Goal: Task Accomplishment & Management: Use online tool/utility

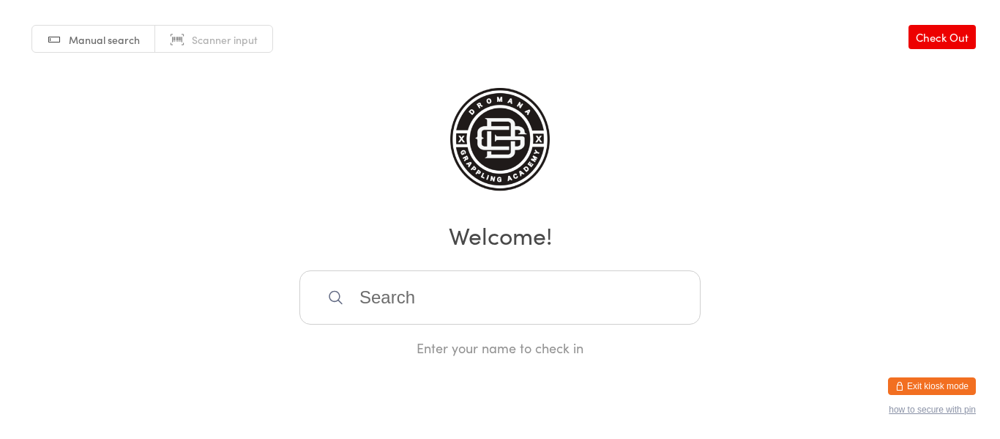
click at [921, 384] on button "Exit kiosk mode" at bounding box center [932, 386] width 88 height 18
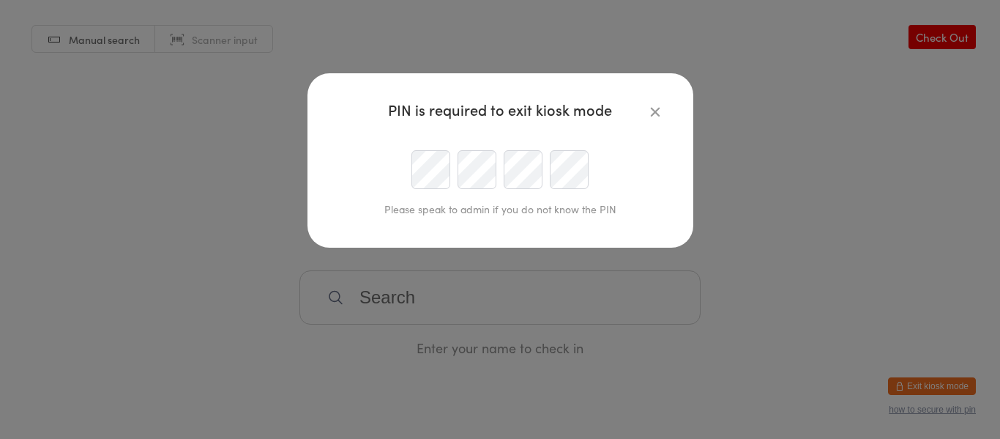
type input "adam.krieger1@gmail.com"
click at [653, 119] on button "button" at bounding box center [656, 112] width 18 height 18
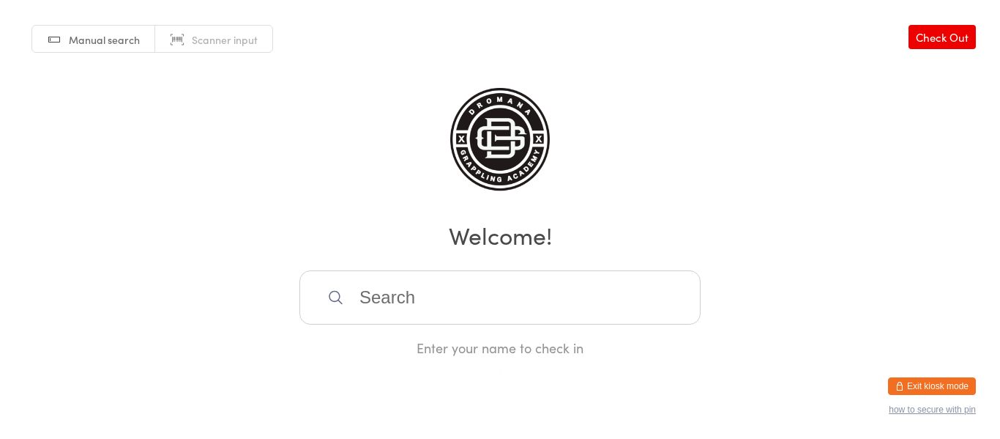
click at [941, 387] on button "Exit kiosk mode" at bounding box center [932, 386] width 88 height 18
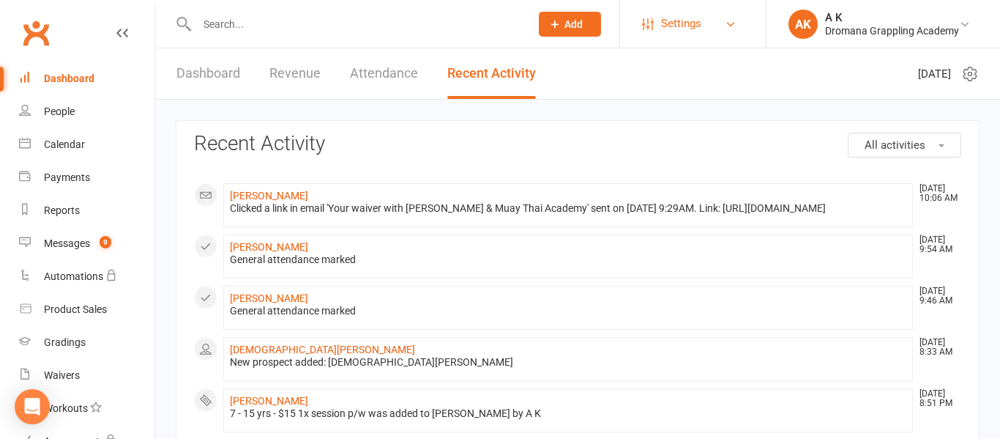
click at [703, 33] on link "Settings" at bounding box center [693, 23] width 102 height 33
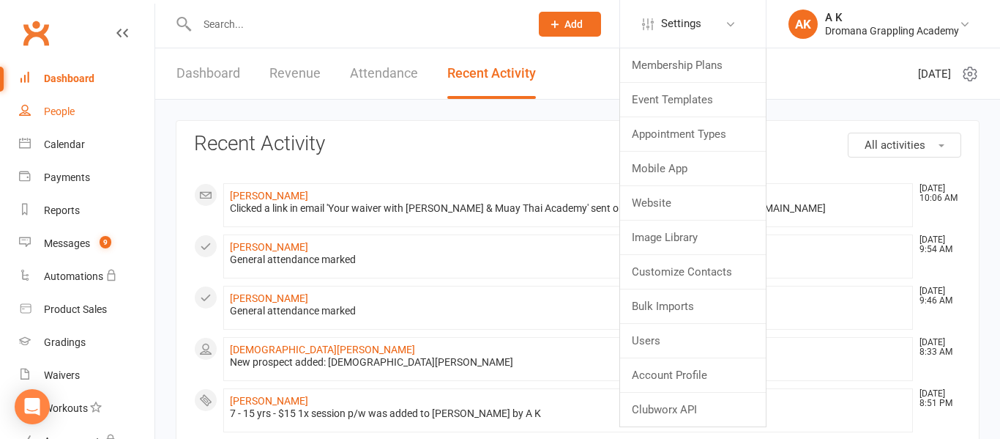
click at [66, 112] on div "People" at bounding box center [59, 111] width 31 height 12
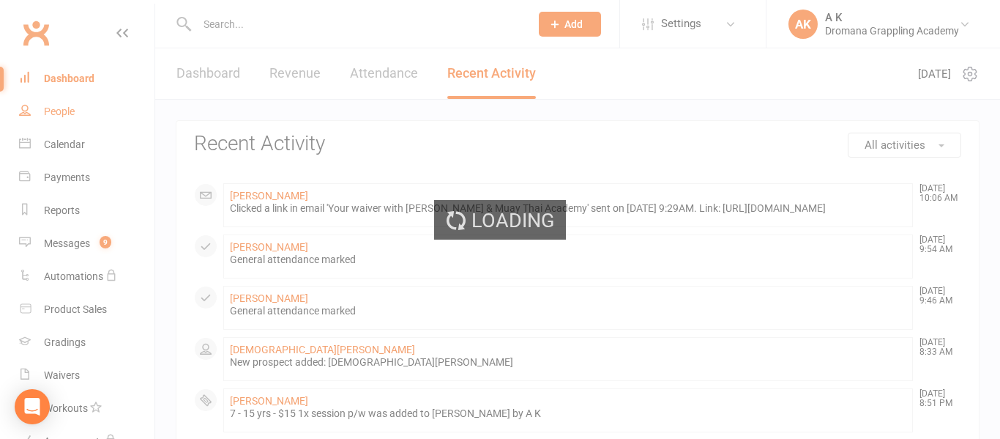
select select "50"
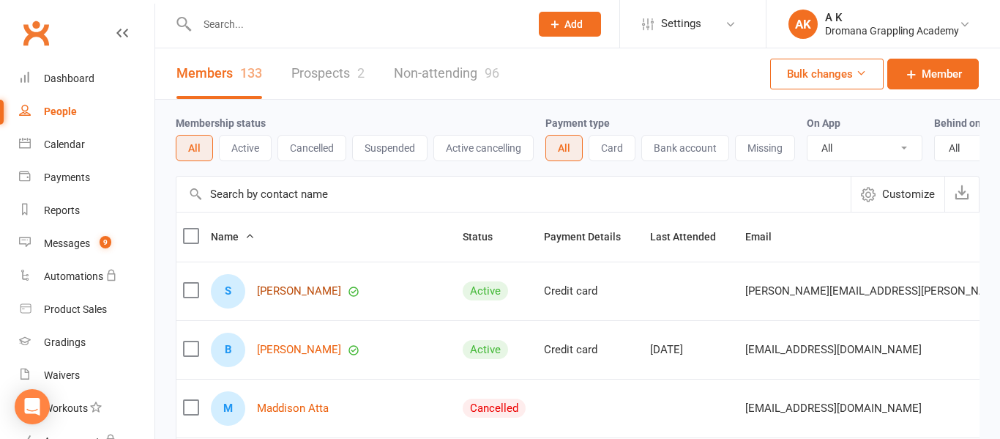
click at [304, 291] on link "Soren Albrecht" at bounding box center [299, 291] width 84 height 12
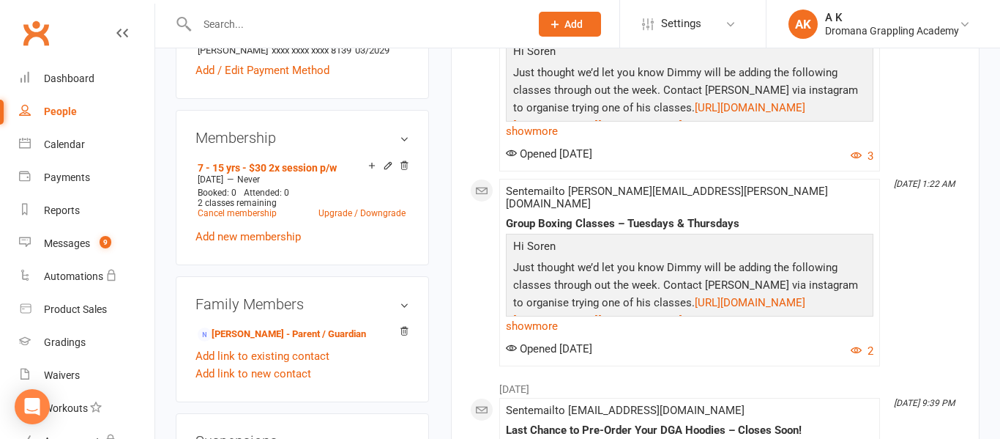
scroll to position [564, 0]
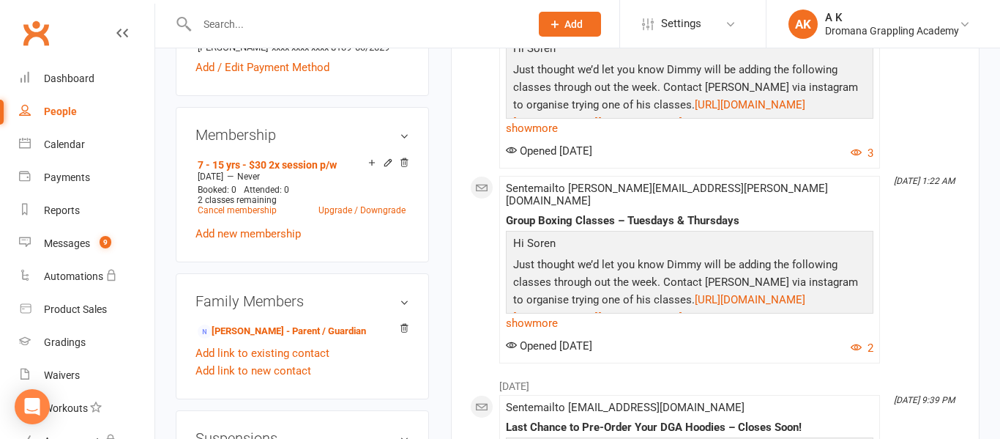
click at [282, 22] on input "text" at bounding box center [356, 24] width 327 height 21
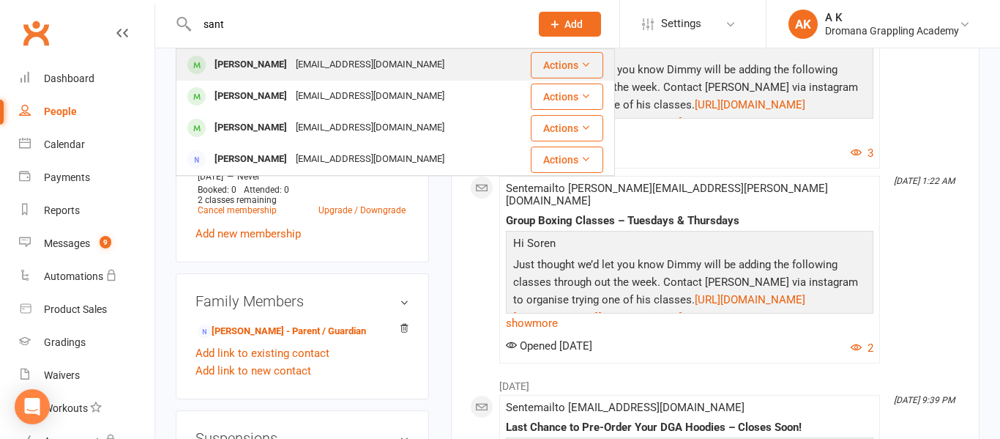
type input "sant"
click at [267, 56] on div "Santo Surace" at bounding box center [250, 64] width 81 height 21
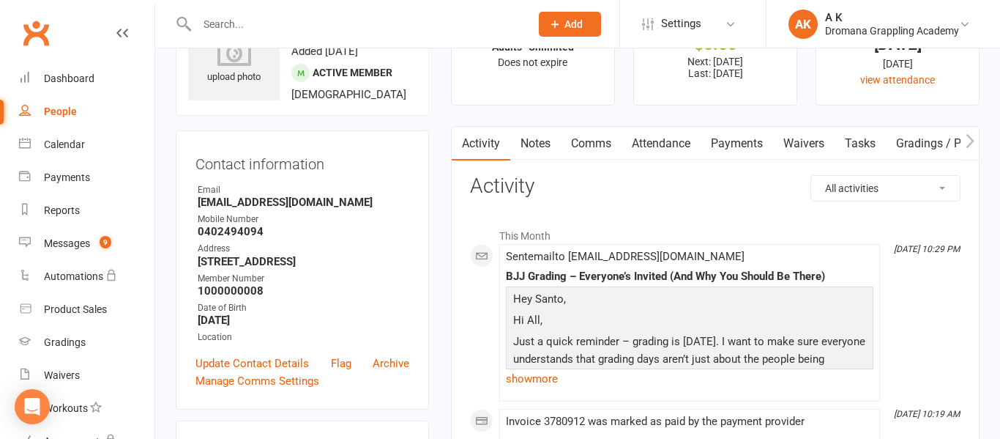
scroll to position [74, 0]
click at [218, 358] on link "Update Contact Details" at bounding box center [253, 362] width 114 height 18
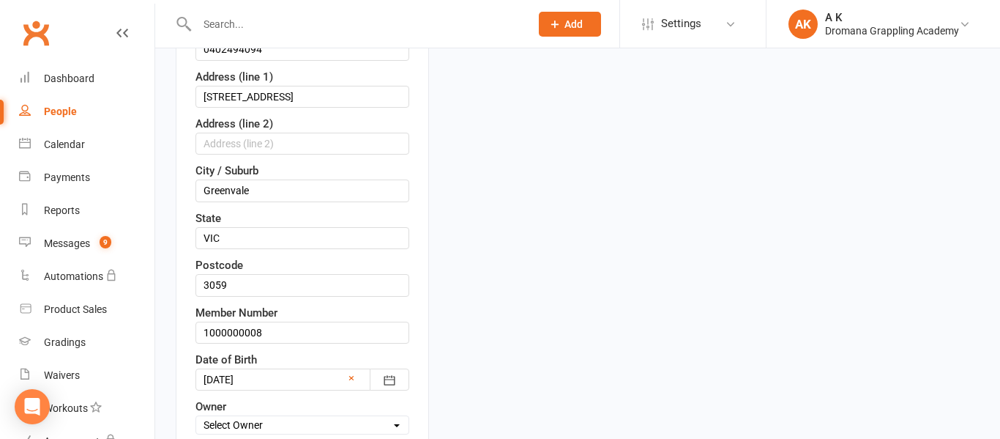
scroll to position [363, 0]
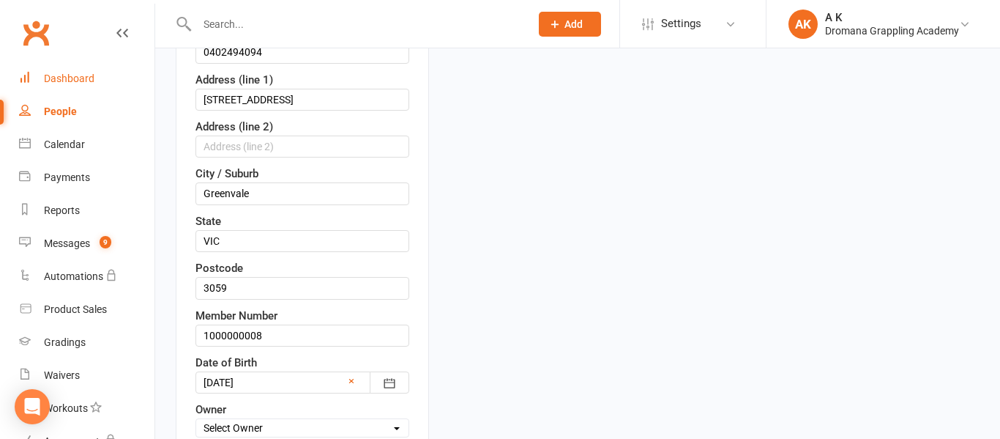
click at [41, 83] on link "Dashboard" at bounding box center [86, 78] width 135 height 33
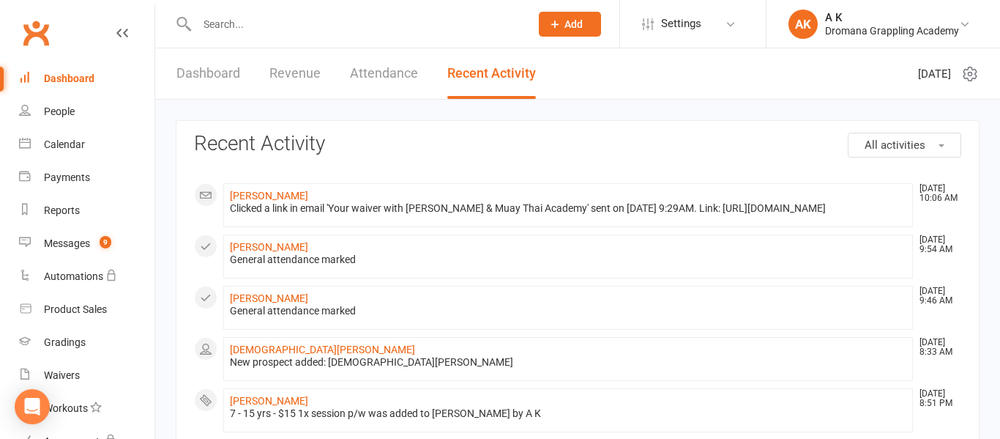
click at [73, 86] on link "Dashboard" at bounding box center [86, 78] width 135 height 33
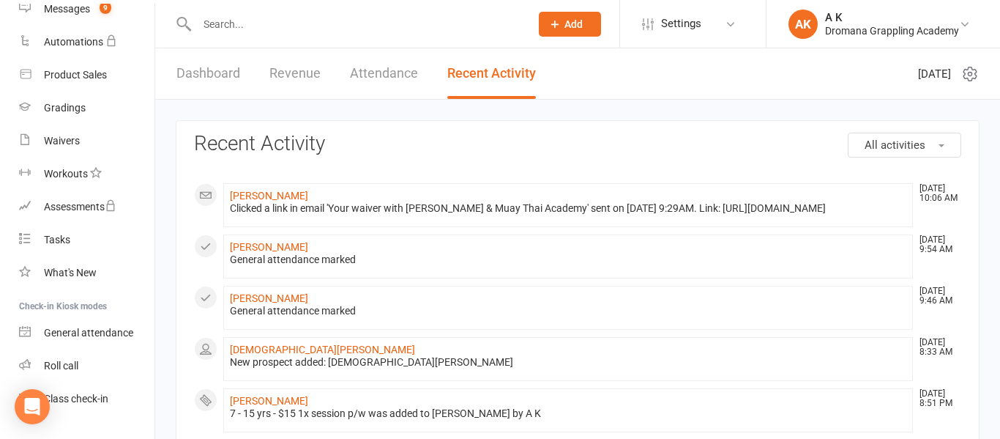
scroll to position [233, 0]
click at [100, 333] on div "General attendance" at bounding box center [88, 334] width 89 height 12
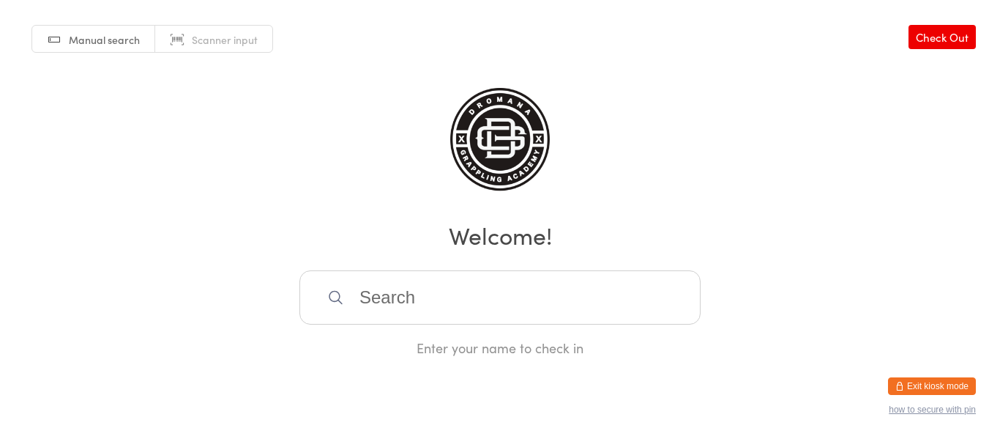
click at [234, 33] on span "Scanner input" at bounding box center [225, 39] width 66 height 15
type input "1000000008"
click at [945, 382] on button "Exit kiosk mode" at bounding box center [932, 386] width 88 height 18
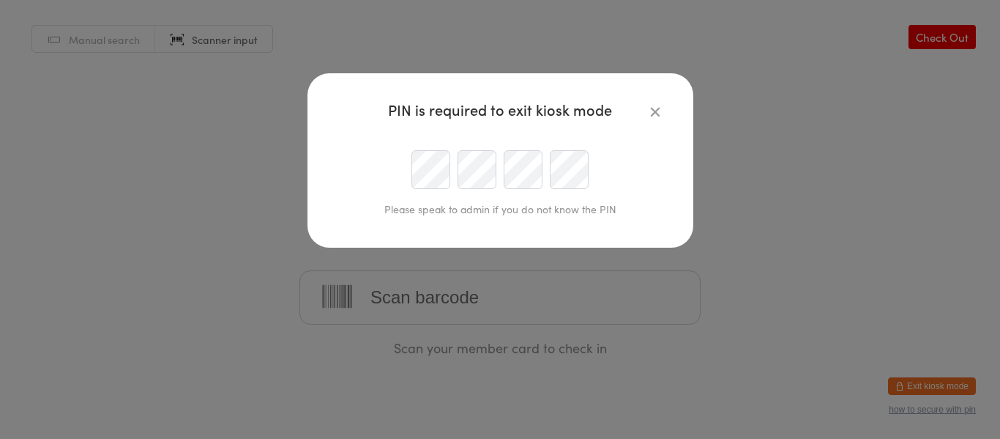
click at [451, 168] on div at bounding box center [500, 169] width 335 height 39
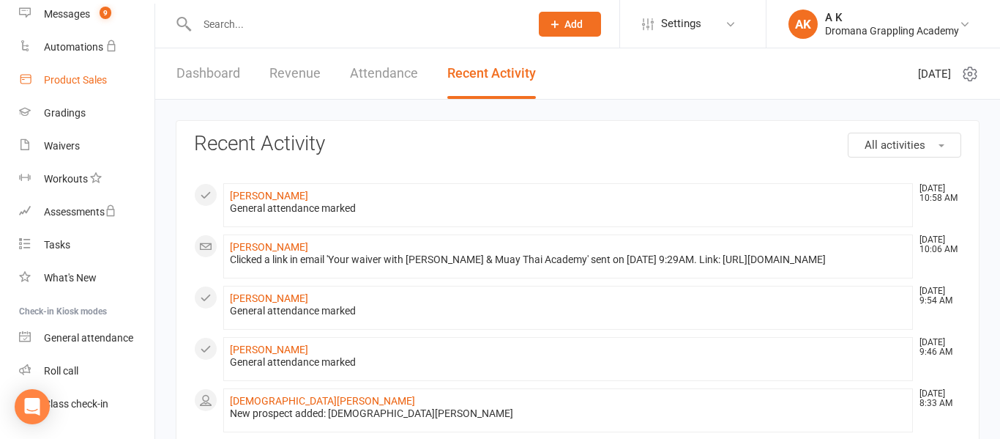
scroll to position [266, 0]
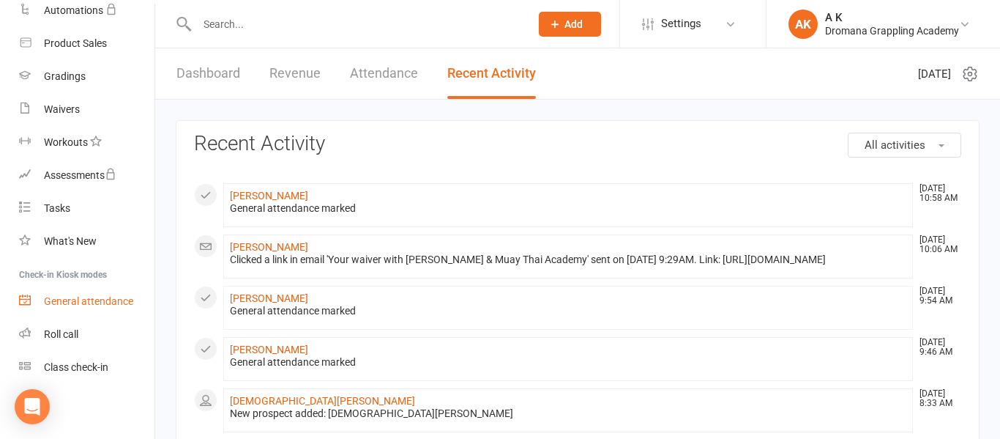
click at [99, 304] on div "General attendance" at bounding box center [88, 301] width 89 height 12
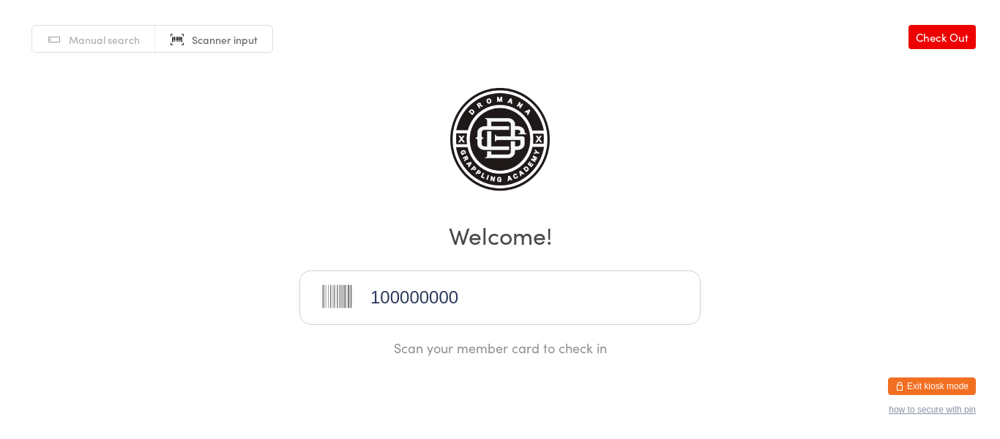
type input "1000000007"
type input "1000000005"
click at [105, 30] on link "Manual search" at bounding box center [93, 40] width 123 height 28
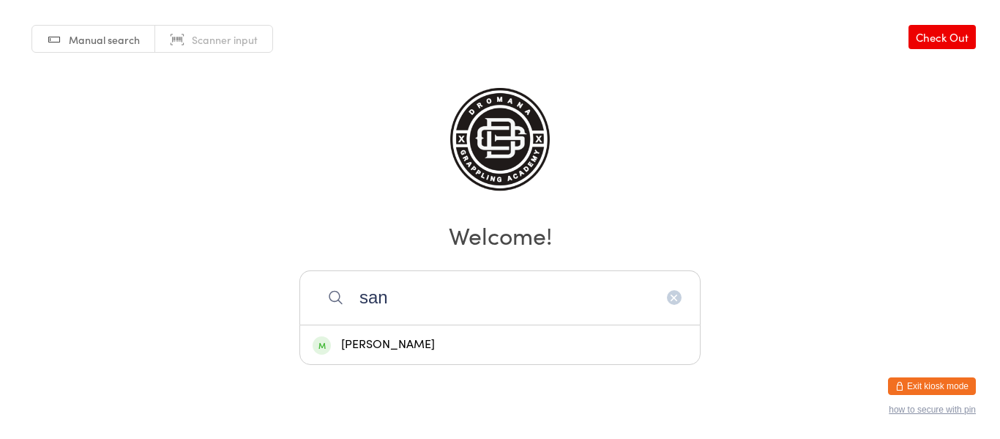
type input "san"
click at [673, 300] on icon "button" at bounding box center [675, 297] width 12 height 12
click at [201, 48] on link "Scanner input" at bounding box center [213, 40] width 117 height 28
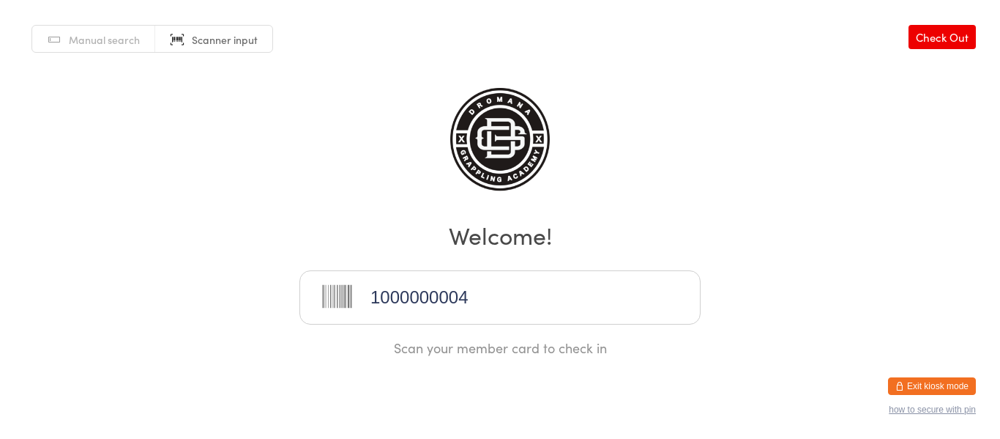
type input "1000000004"
type input "1000000008"
click at [925, 40] on link "Check Out" at bounding box center [942, 37] width 67 height 24
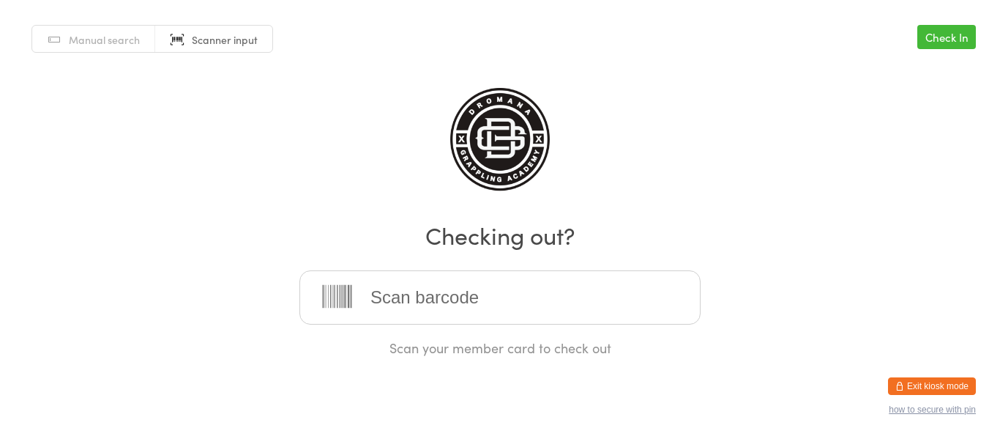
click at [962, 383] on button "Exit kiosk mode" at bounding box center [932, 386] width 88 height 18
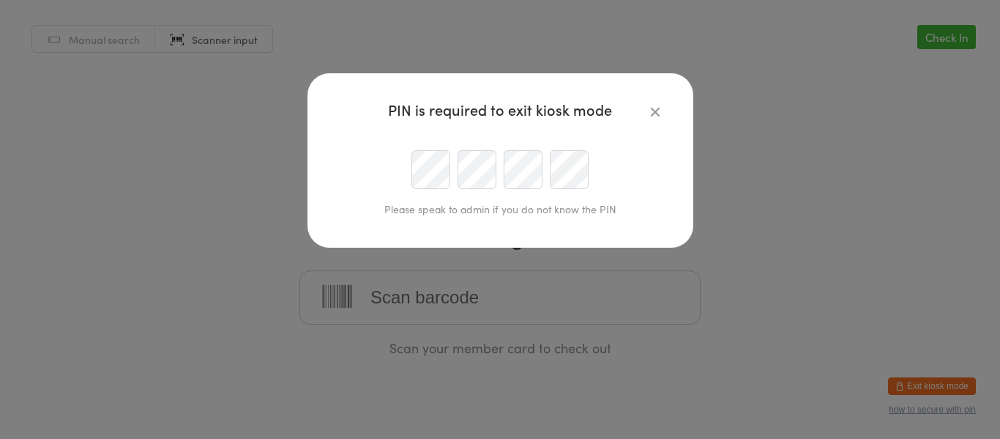
type input "adam.krieger1@gmail.com"
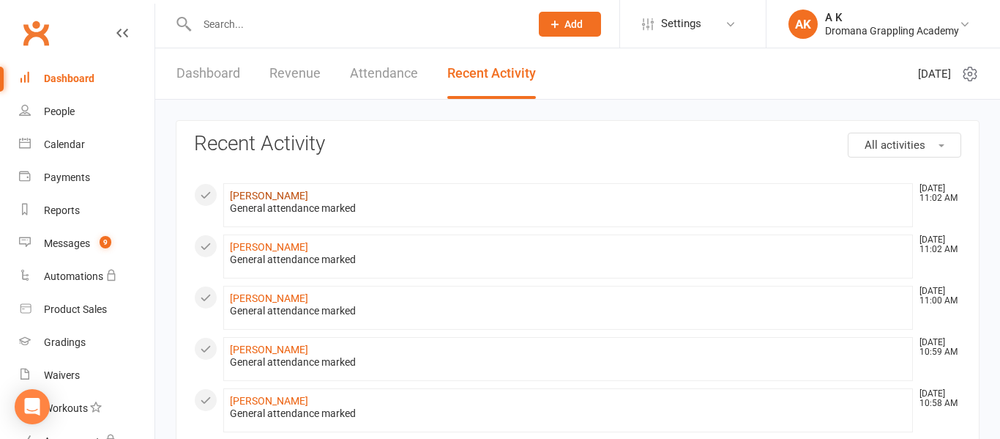
click at [268, 193] on link "[PERSON_NAME]" at bounding box center [269, 196] width 78 height 12
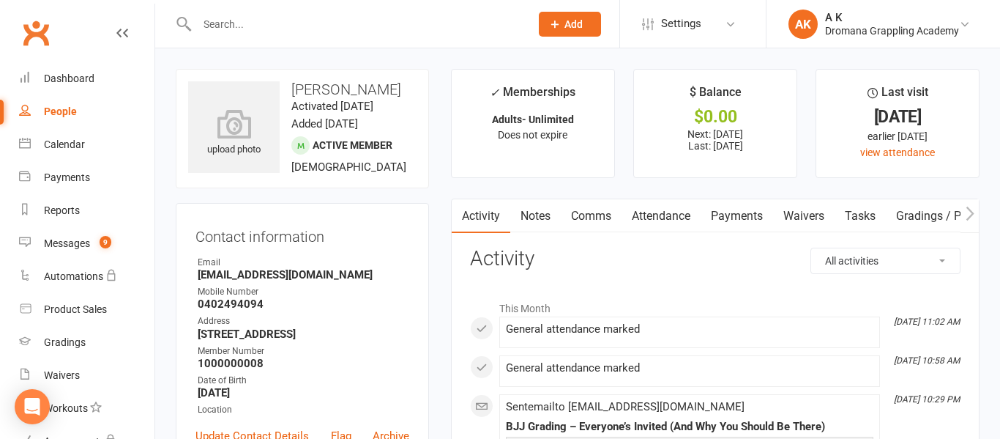
click at [676, 207] on link "Attendance" at bounding box center [661, 216] width 79 height 34
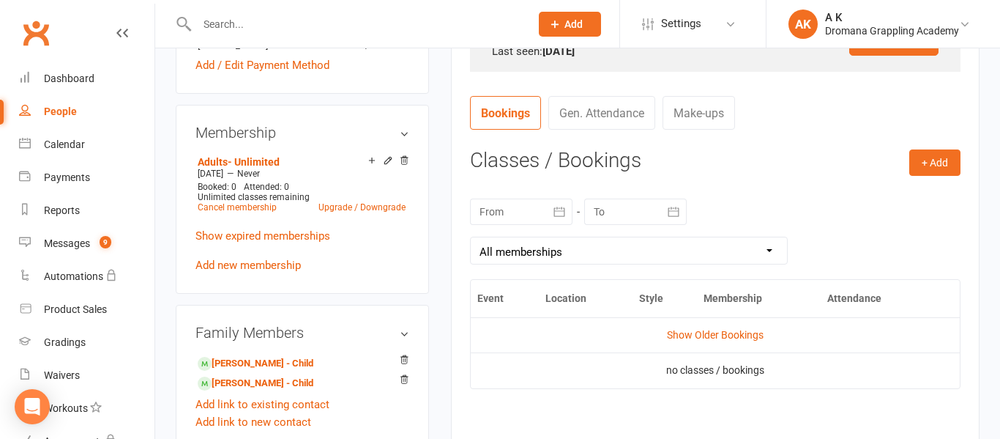
scroll to position [511, 0]
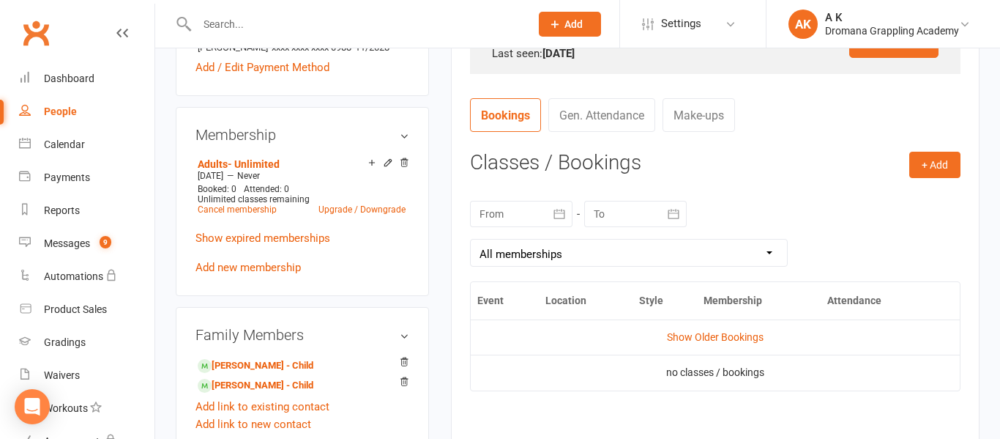
click at [608, 116] on link "Gen. Attendance" at bounding box center [602, 115] width 107 height 34
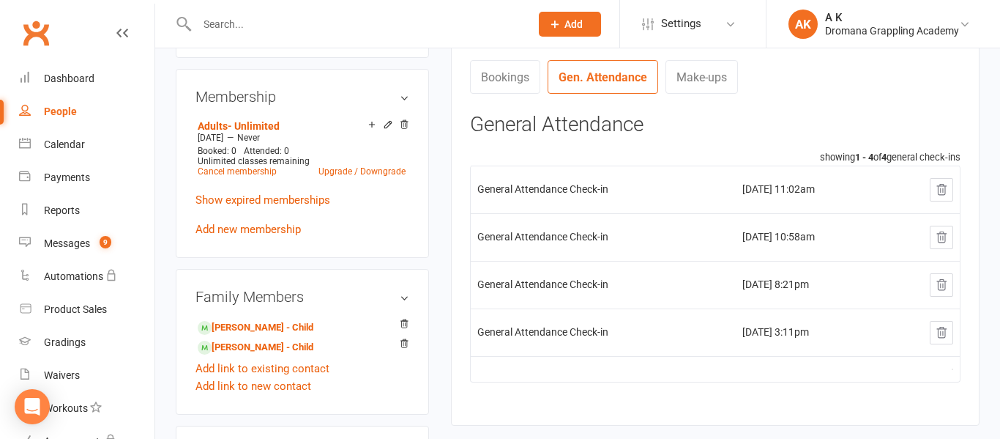
scroll to position [553, 0]
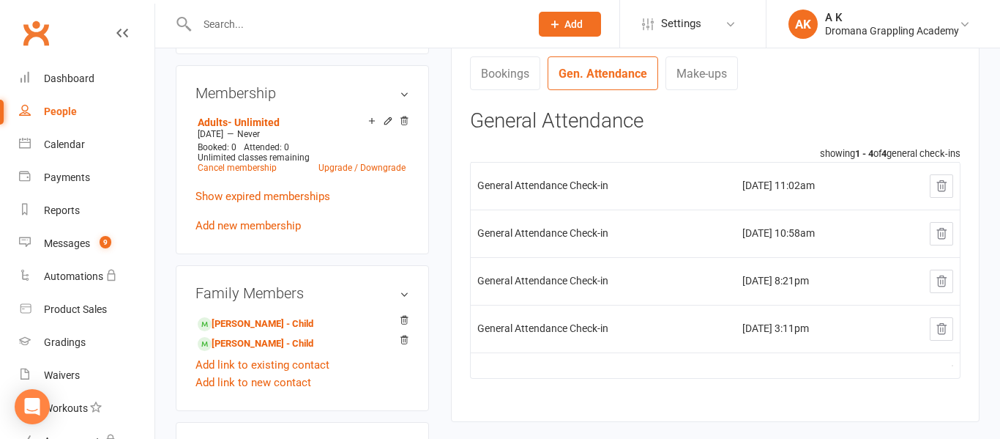
click at [943, 186] on icon at bounding box center [942, 185] width 10 height 10
click at [86, 77] on div "Dashboard" at bounding box center [69, 79] width 51 height 12
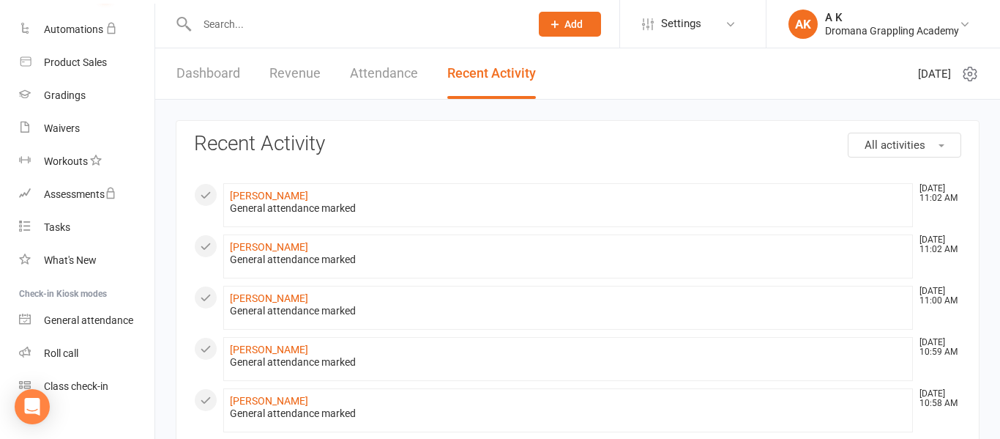
scroll to position [266, 0]
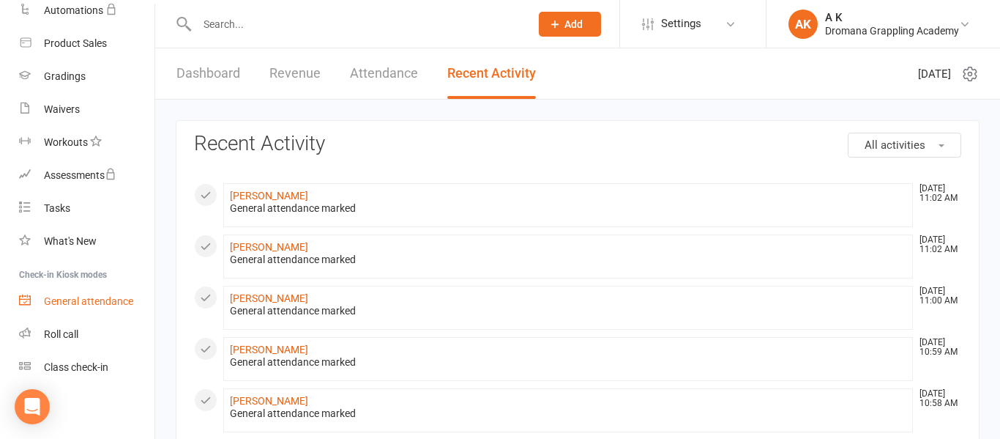
click at [75, 306] on div "General attendance" at bounding box center [88, 301] width 89 height 12
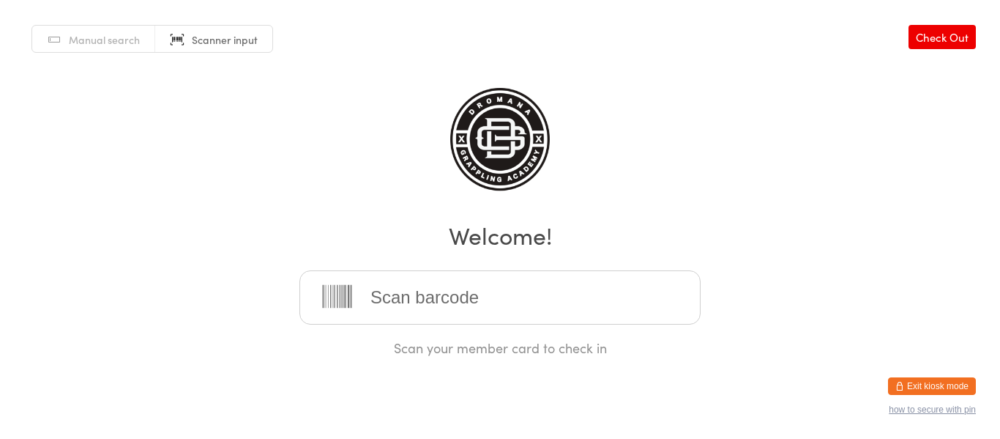
click at [105, 33] on span "Manual search" at bounding box center [104, 39] width 71 height 15
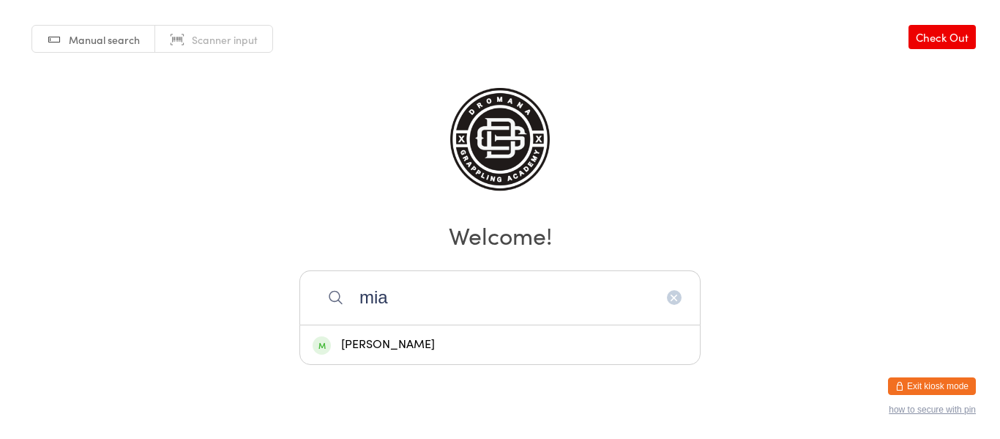
type input "mia"
click at [417, 342] on div "[PERSON_NAME]" at bounding box center [500, 345] width 375 height 20
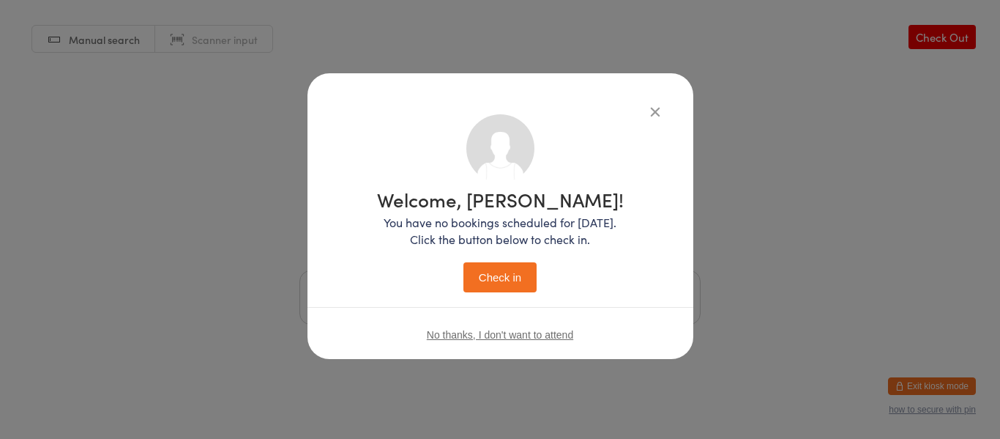
click at [492, 282] on button "Check in" at bounding box center [500, 277] width 73 height 30
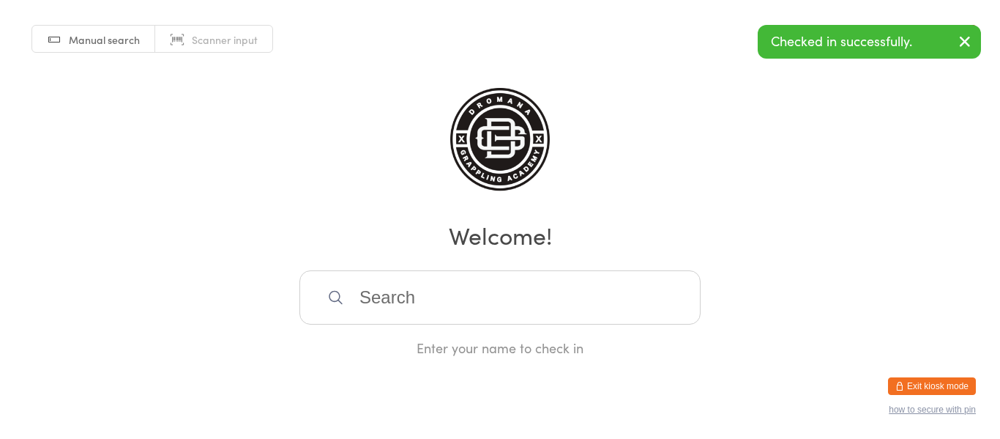
click at [968, 381] on button "Exit kiosk mode" at bounding box center [932, 386] width 88 height 18
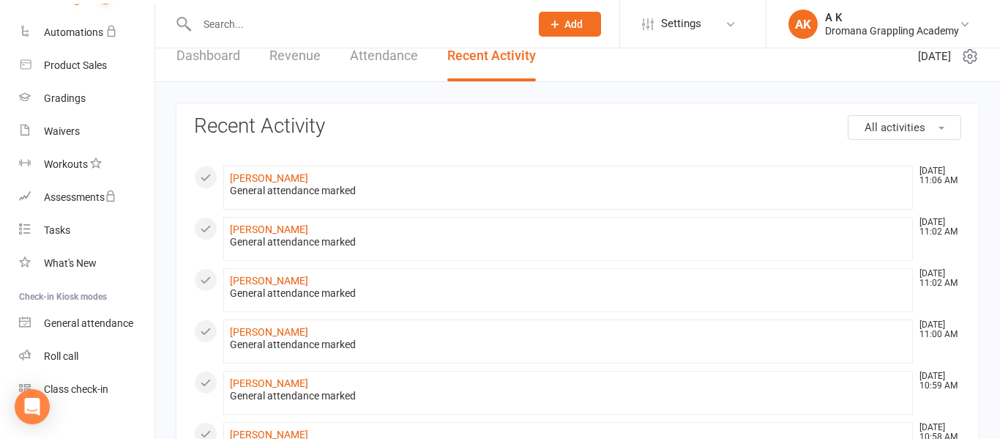
scroll to position [266, 0]
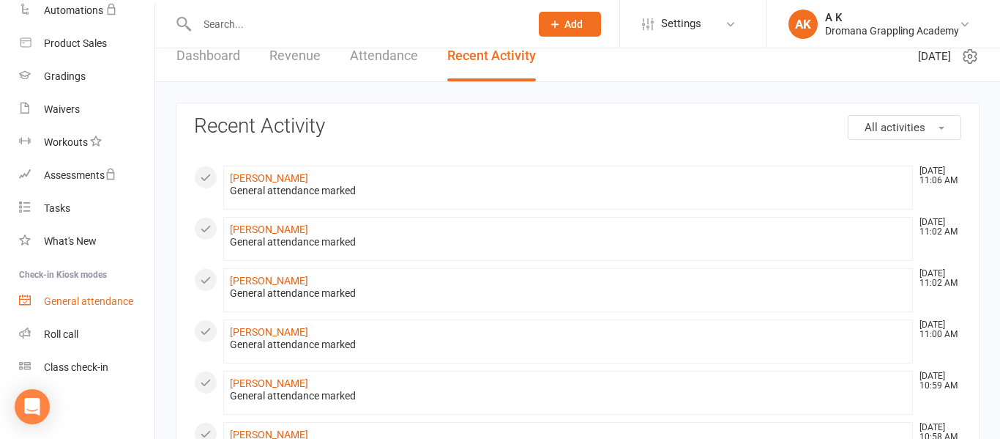
click at [82, 309] on link "General attendance" at bounding box center [86, 301] width 135 height 33
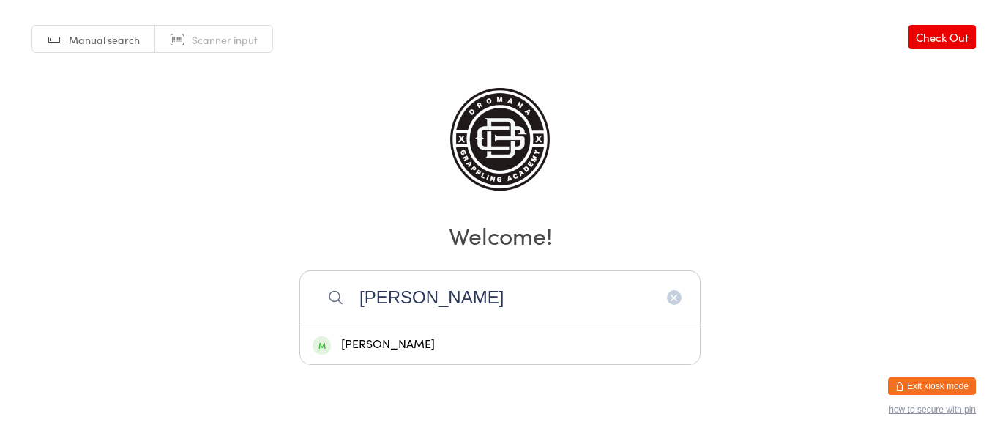
type input "[PERSON_NAME]"
click at [423, 348] on div "[PERSON_NAME]" at bounding box center [500, 345] width 375 height 20
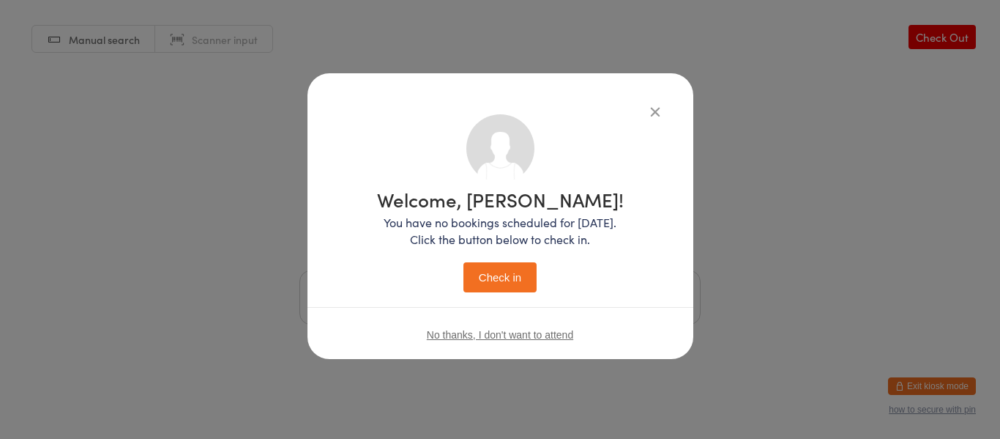
click at [500, 280] on button "Check in" at bounding box center [500, 277] width 73 height 30
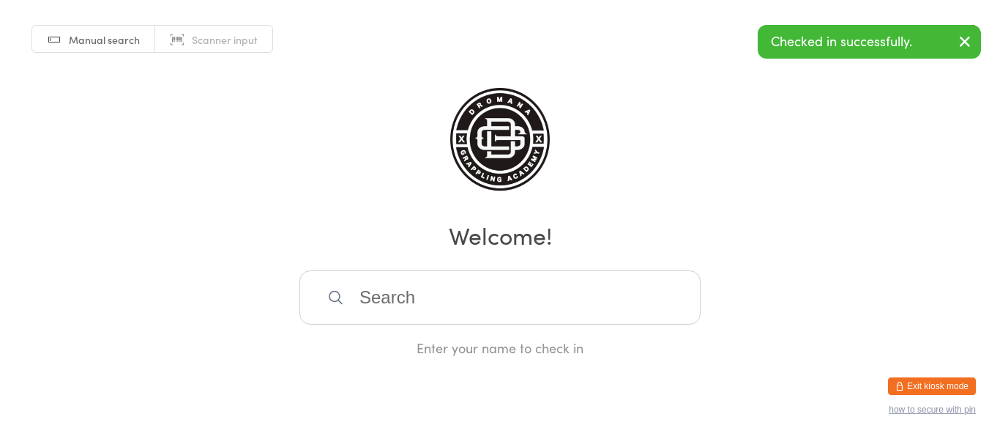
click at [484, 287] on input "search" at bounding box center [500, 297] width 401 height 54
type input "ra"
click at [457, 341] on div "[PERSON_NAME]" at bounding box center [500, 345] width 375 height 20
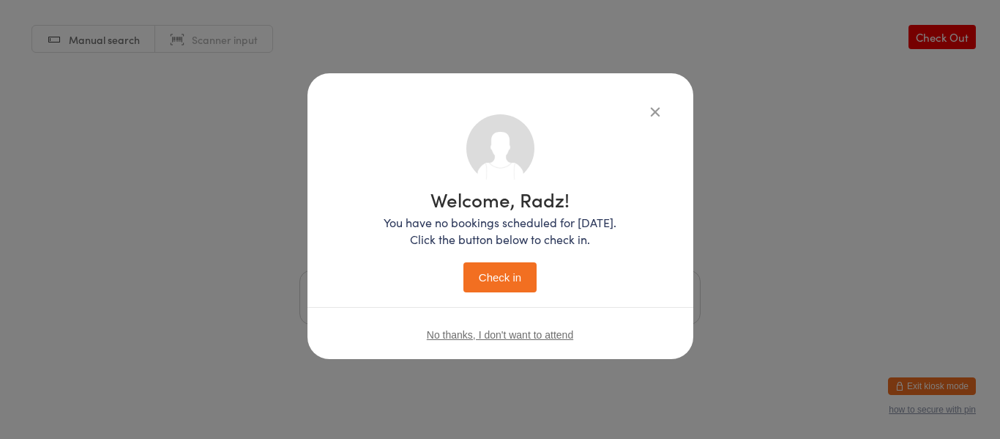
click at [502, 288] on button "Check in" at bounding box center [500, 277] width 73 height 30
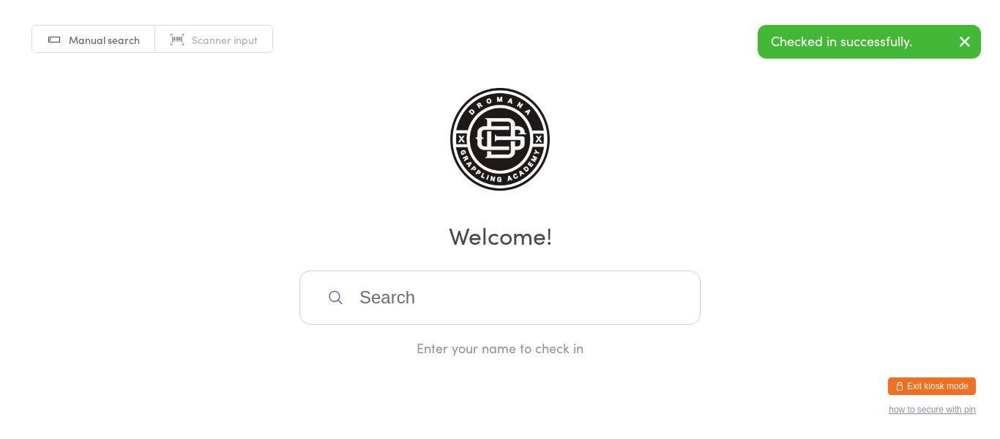
click at [969, 381] on button "Exit kiosk mode" at bounding box center [932, 386] width 88 height 18
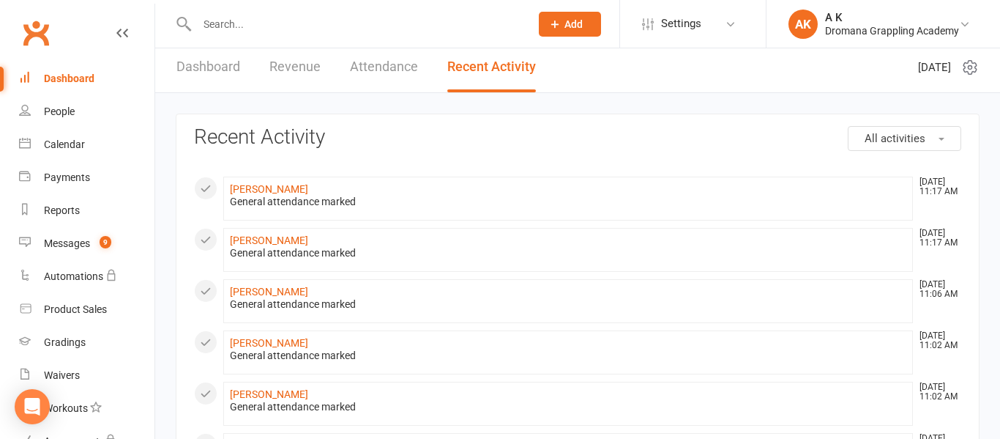
scroll to position [4, 0]
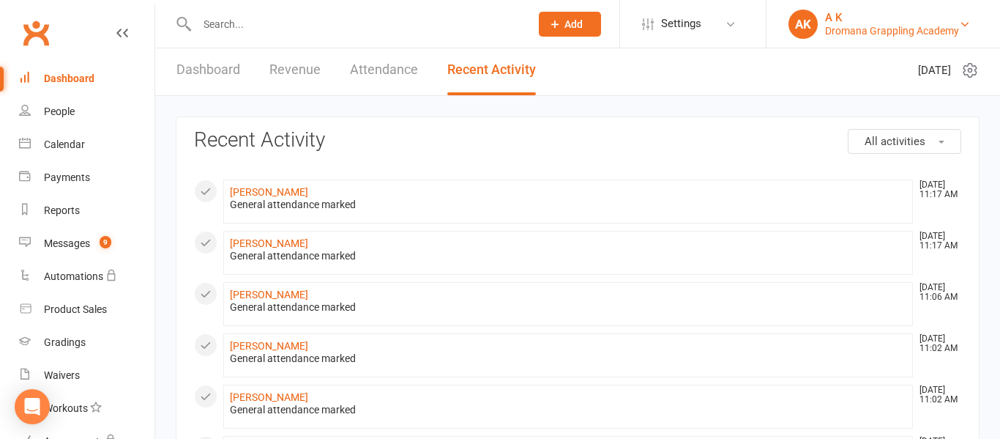
click at [817, 30] on link "AK A K Dromana Grappling Academy" at bounding box center [884, 24] width 190 height 29
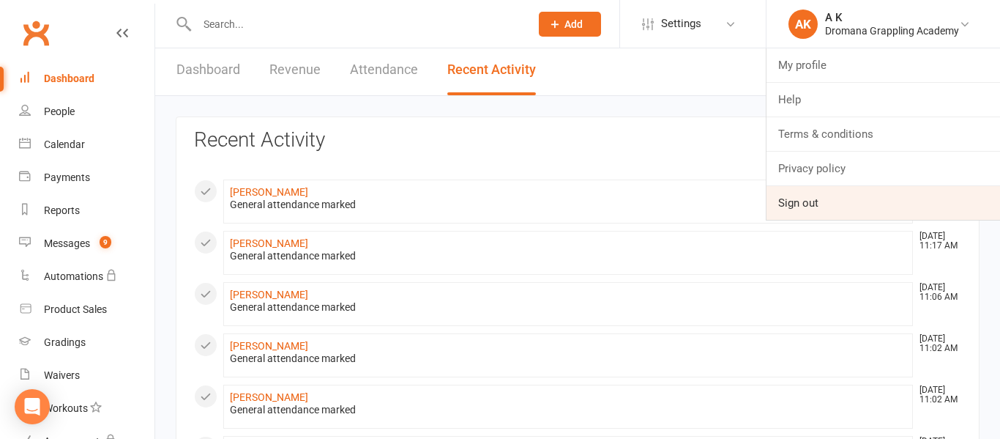
click at [811, 207] on link "Sign out" at bounding box center [884, 203] width 234 height 34
